Goal: Task Accomplishment & Management: Use online tool/utility

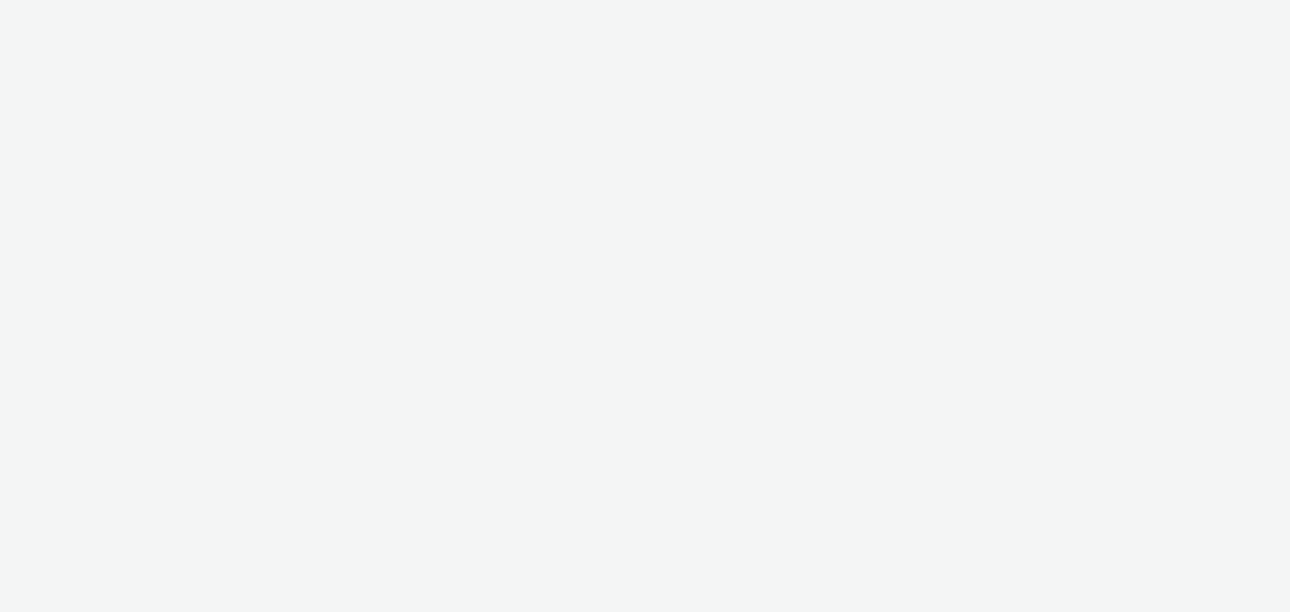
select select "f235d2cd-8e11-4e46-aed5-ef3b73ee5f46"
select select "16102c92-9fcd-42ae-98c7-a7aa27a96925"
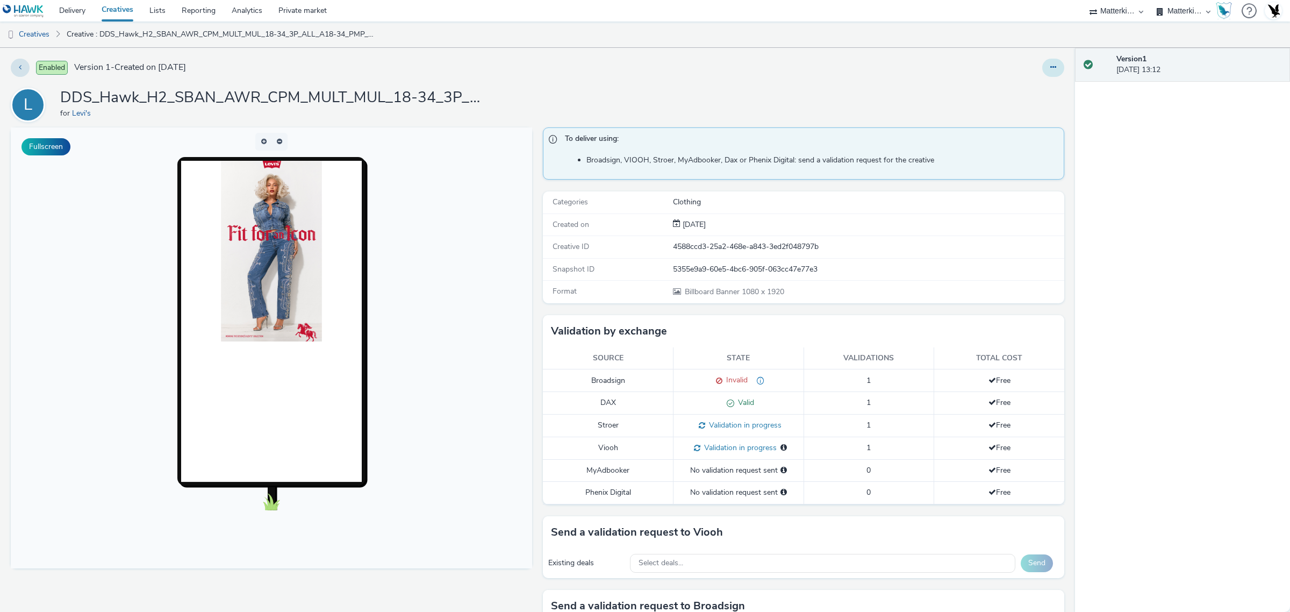
click at [1042, 63] on button at bounding box center [1053, 68] width 22 height 18
click at [1009, 91] on link "Edit" at bounding box center [1023, 88] width 81 height 21
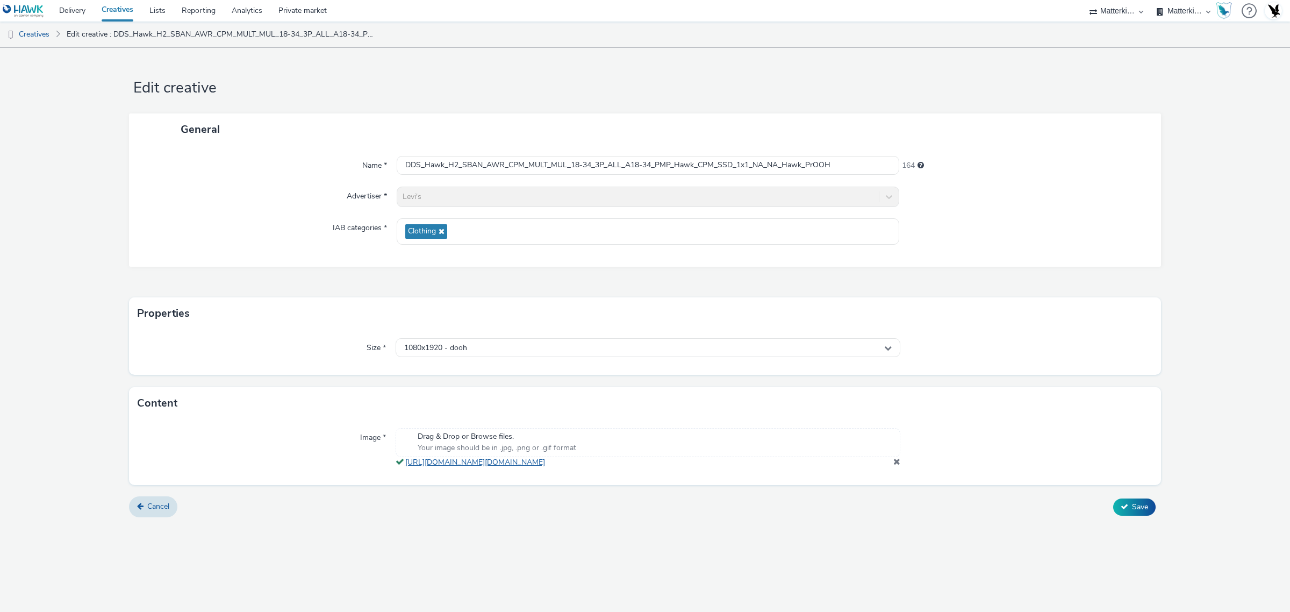
click at [512, 462] on link "[URL][DOMAIN_NAME][DOMAIN_NAME]" at bounding box center [477, 462] width 144 height 10
